Goal: Check status: Check status

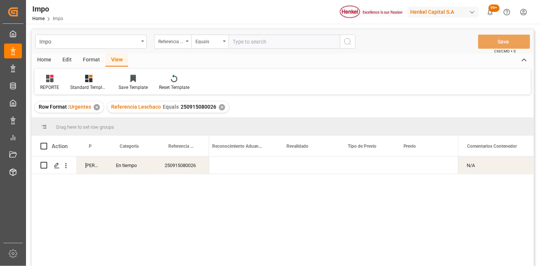
scroll to position [0, 744]
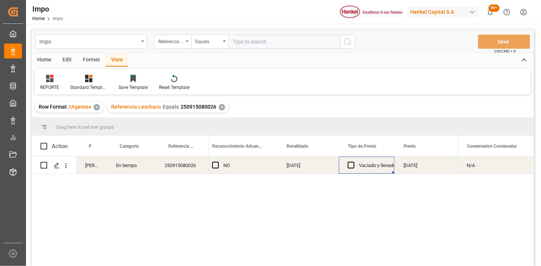
click at [235, 39] on input "text" at bounding box center [283, 42] width 111 height 14
paste input "250906900514"
type input "250906900514"
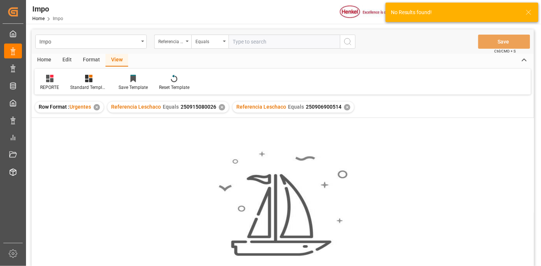
click at [221, 108] on div "✕" at bounding box center [222, 107] width 6 height 6
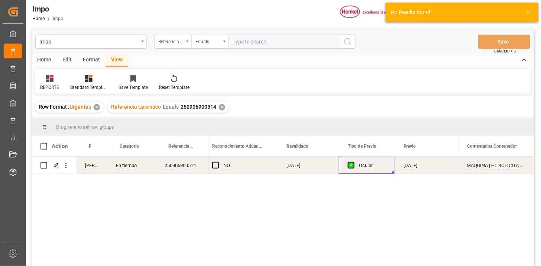
click at [183, 169] on div "250906900514" at bounding box center [182, 164] width 53 height 17
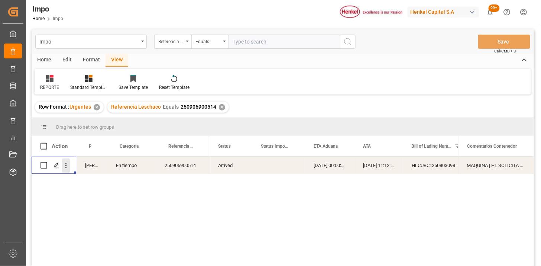
click at [68, 165] on icon "open menu" at bounding box center [66, 166] width 8 height 8
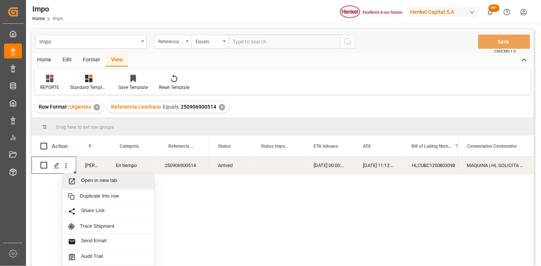
click at [97, 180] on span "Open in new tab" at bounding box center [115, 181] width 68 height 8
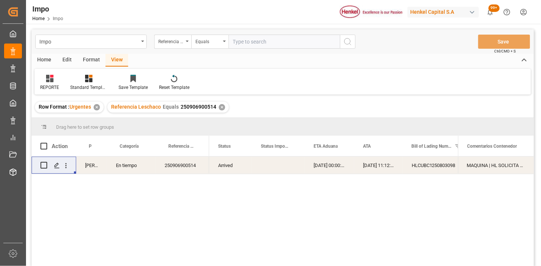
click at [263, 36] on input "text" at bounding box center [283, 42] width 111 height 14
paste input "250906900574"
type input "250906900574"
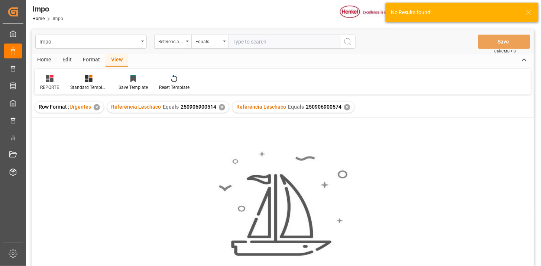
click at [222, 107] on div "✕" at bounding box center [222, 107] width 6 height 6
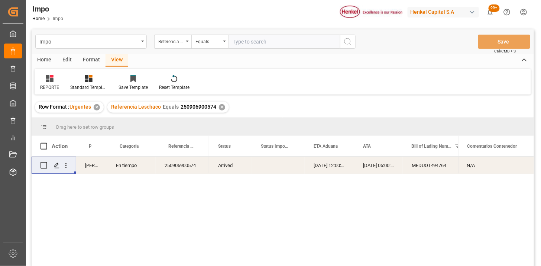
click at [331, 169] on div "[DATE] 12:00:00" at bounding box center [329, 164] width 49 height 17
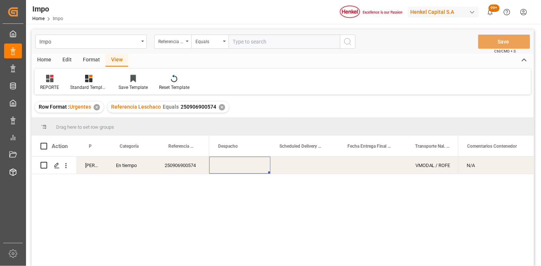
click at [240, 167] on div "Press SPACE to select this row." at bounding box center [239, 164] width 61 height 17
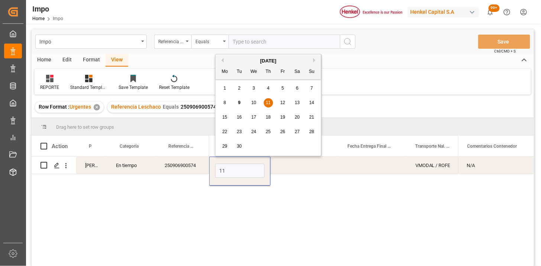
type input "[DATE]"
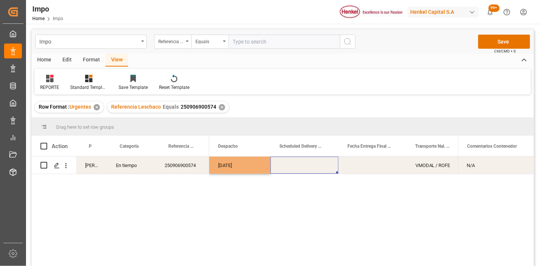
click at [279, 170] on div "Press SPACE to select this row." at bounding box center [304, 164] width 68 height 17
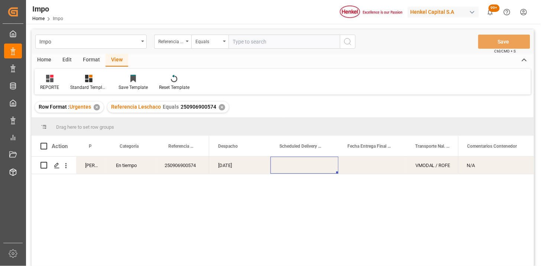
click at [264, 34] on div "Impo Referencia Leschaco Equals Save Ctrl/CMD + S" at bounding box center [283, 41] width 502 height 25
click at [267, 37] on input "text" at bounding box center [283, 42] width 111 height 14
paste input "250906900476"
paste input "6"
type input "250906900476"
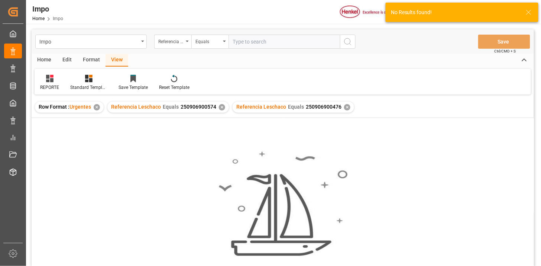
click at [219, 106] on div "✕" at bounding box center [222, 107] width 6 height 6
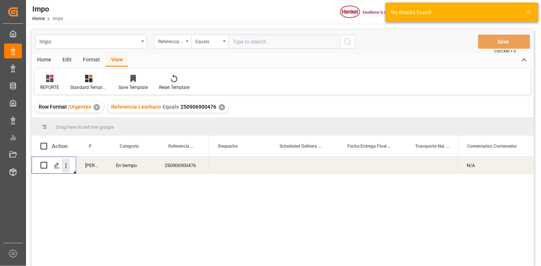
click at [63, 166] on icon "open menu" at bounding box center [66, 166] width 8 height 8
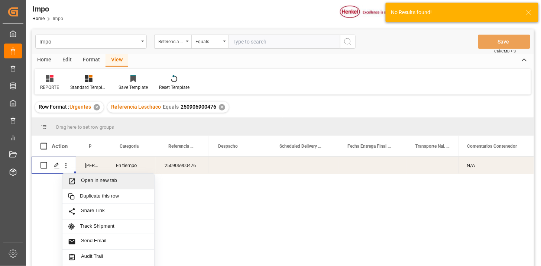
click at [83, 179] on span "Open in new tab" at bounding box center [115, 181] width 68 height 8
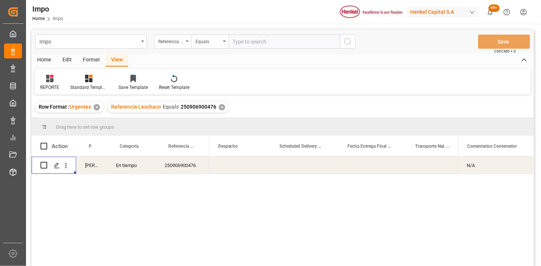
click at [220, 105] on div "✕" at bounding box center [222, 107] width 6 height 6
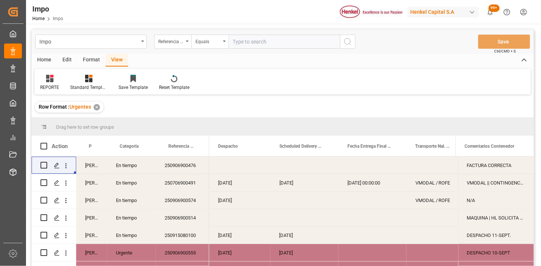
click at [271, 49] on div "Impo Referencia Leschaco Equals Save Ctrl/CMD + S" at bounding box center [283, 41] width 502 height 25
click at [272, 45] on input "text" at bounding box center [283, 42] width 111 height 14
paste input "250915080109"
type input "250915080109"
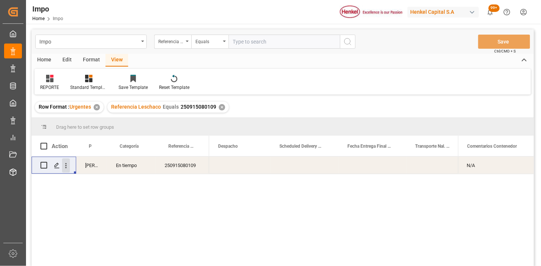
click at [66, 167] on icon "open menu" at bounding box center [65, 165] width 1 height 5
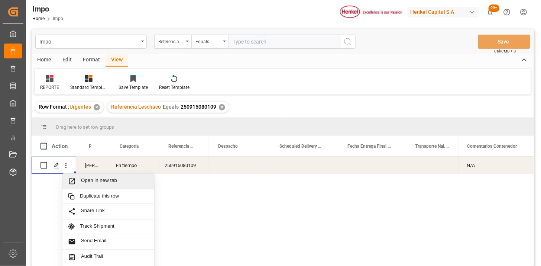
click at [88, 180] on span "Open in new tab" at bounding box center [115, 181] width 68 height 8
